Goal: Task Accomplishment & Management: Use online tool/utility

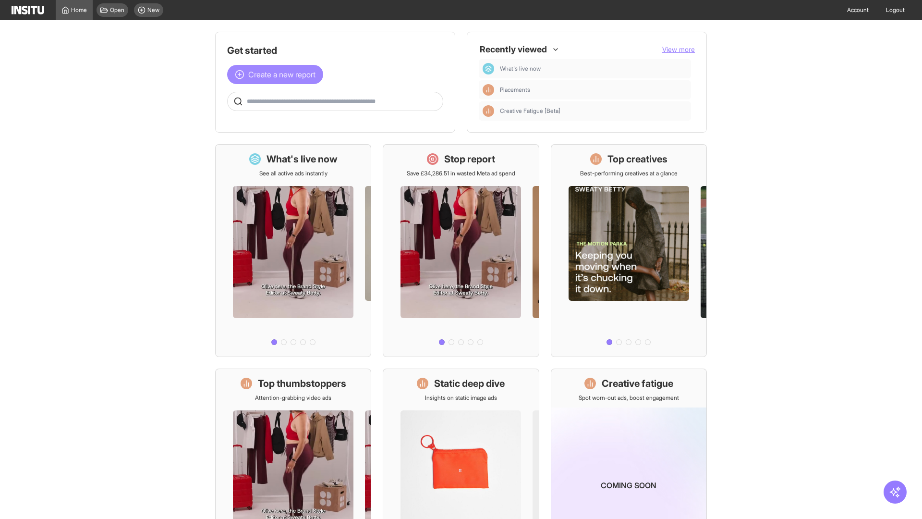
click at [278, 74] on span "Create a new report" at bounding box center [281, 75] width 67 height 12
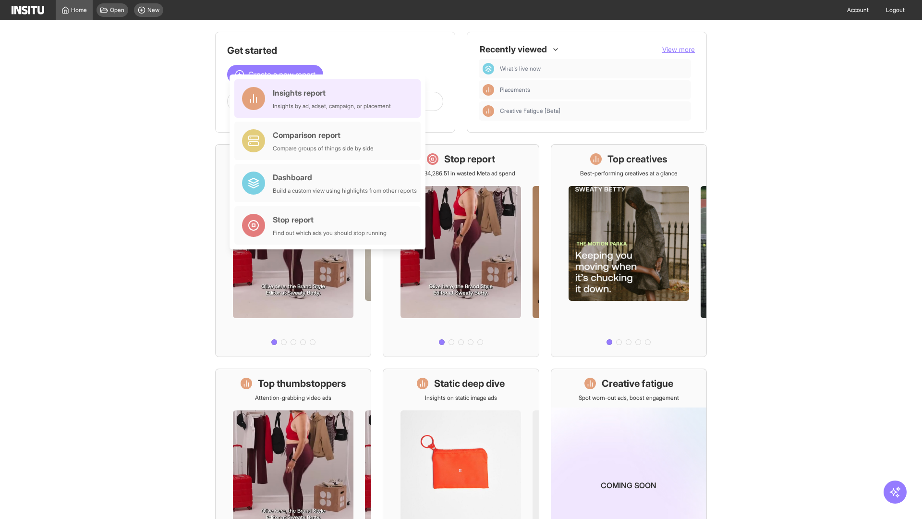
click at [330, 98] on div "Insights report Insights by ad, adset, campaign, or placement" at bounding box center [332, 98] width 118 height 23
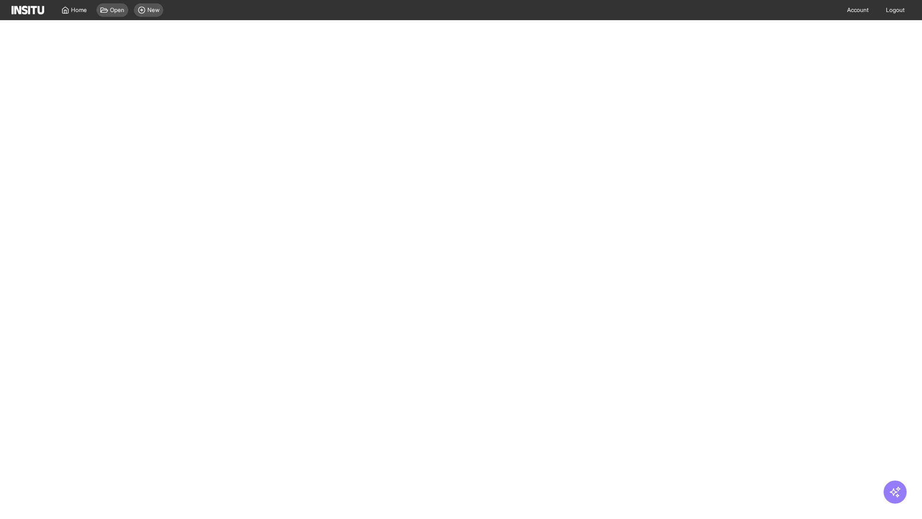
select select "**"
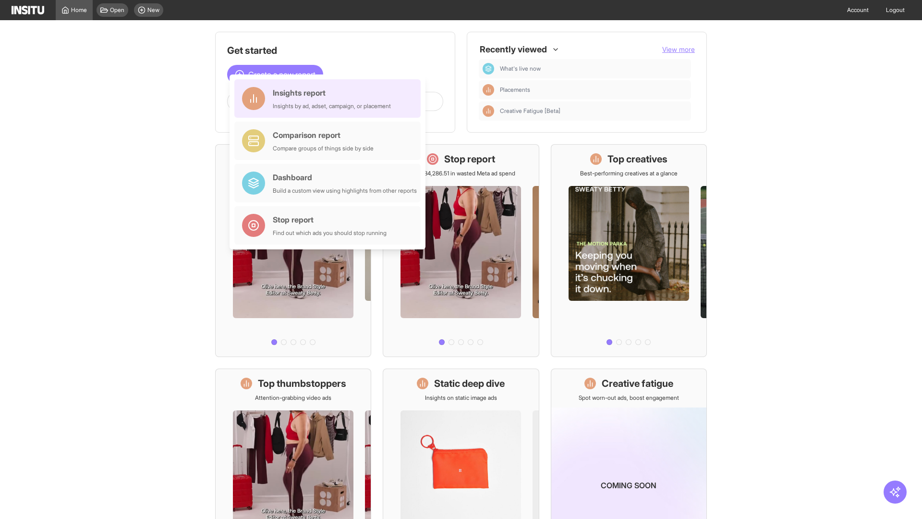
click at [330, 98] on div "Insights report Insights by ad, adset, campaign, or placement" at bounding box center [332, 98] width 118 height 23
